Goal: Use online tool/utility: Utilize a website feature to perform a specific function

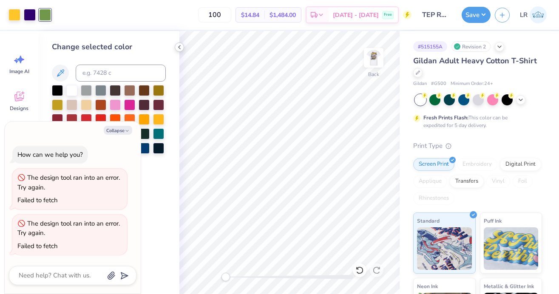
click at [180, 48] on icon at bounding box center [179, 47] width 7 height 7
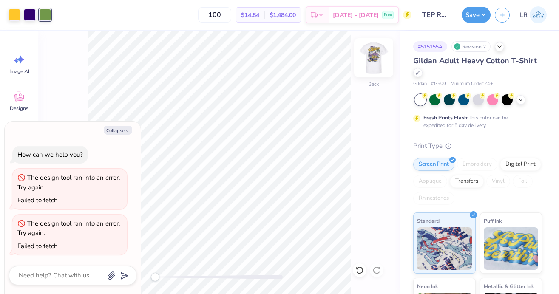
click at [376, 62] on img at bounding box center [374, 58] width 34 height 34
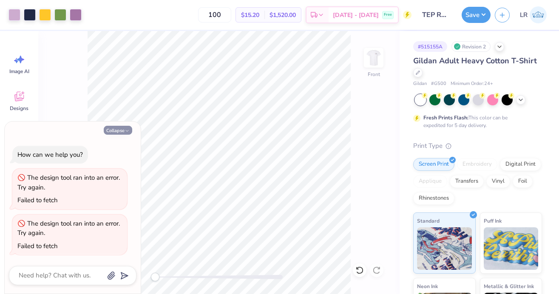
click at [117, 129] on button "Collapse" at bounding box center [118, 130] width 29 height 9
type textarea "x"
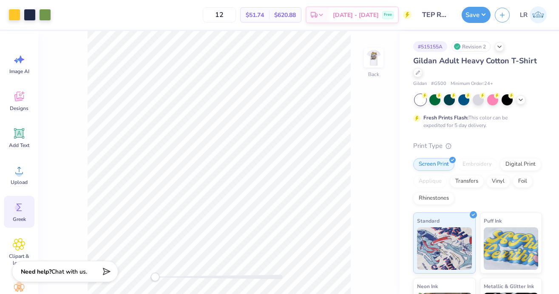
click at [20, 208] on circle at bounding box center [18, 208] width 6 height 6
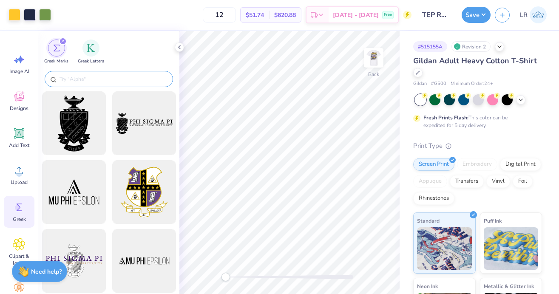
click at [126, 77] on input "text" at bounding box center [113, 79] width 109 height 9
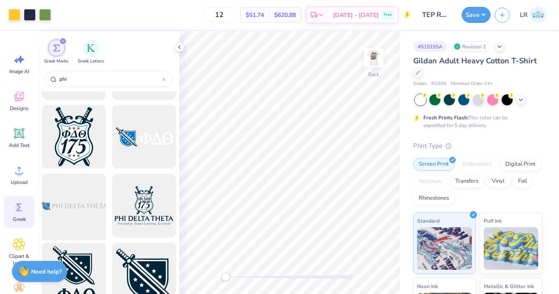
scroll to position [209, 0]
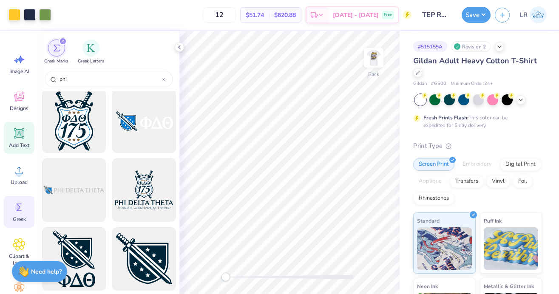
type input "phi"
click at [20, 138] on icon at bounding box center [19, 133] width 13 height 13
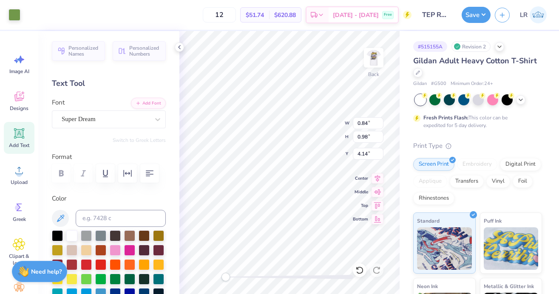
click at [317, 124] on div "Back W 0.84 0.84 " H 0.98 0.98 " Y 4.14 4.14 " Center Middle Top Bottom" at bounding box center [290, 162] width 220 height 263
